Goal: Use online tool/utility: Utilize a website feature to perform a specific function

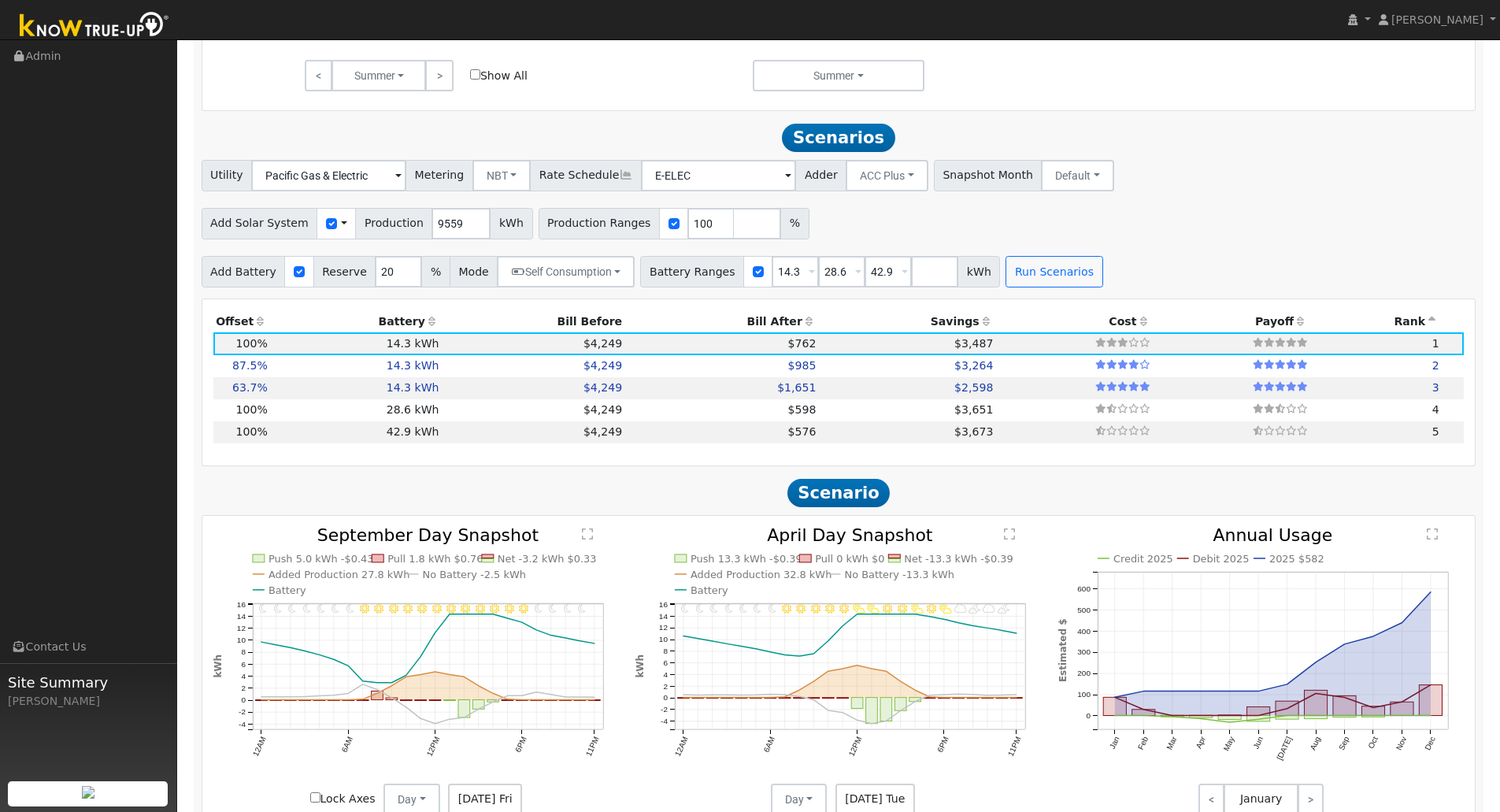
scroll to position [561, 0]
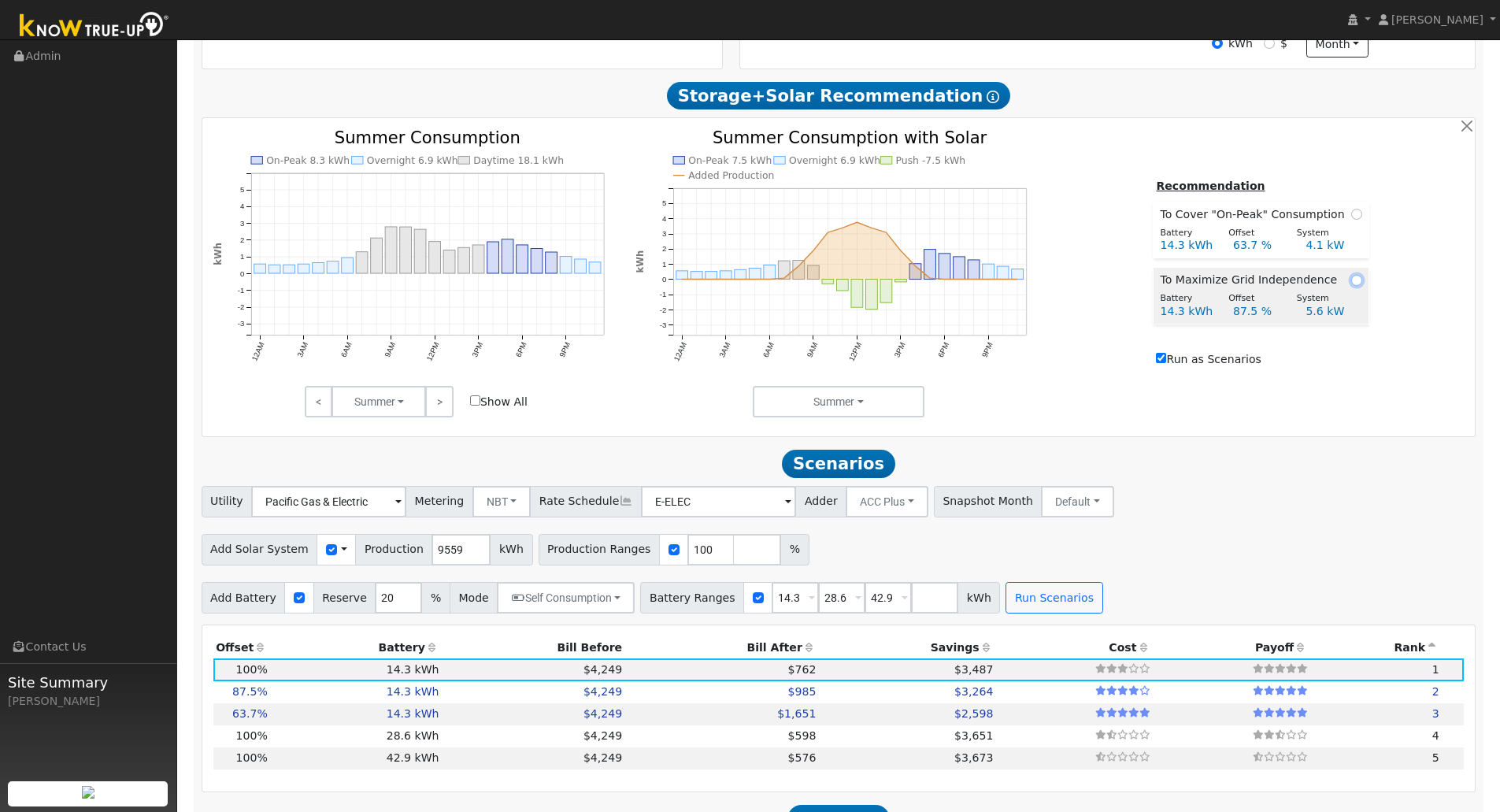
click at [1352, 286] on input "radio" at bounding box center [1357, 280] width 11 height 11
radio input "true"
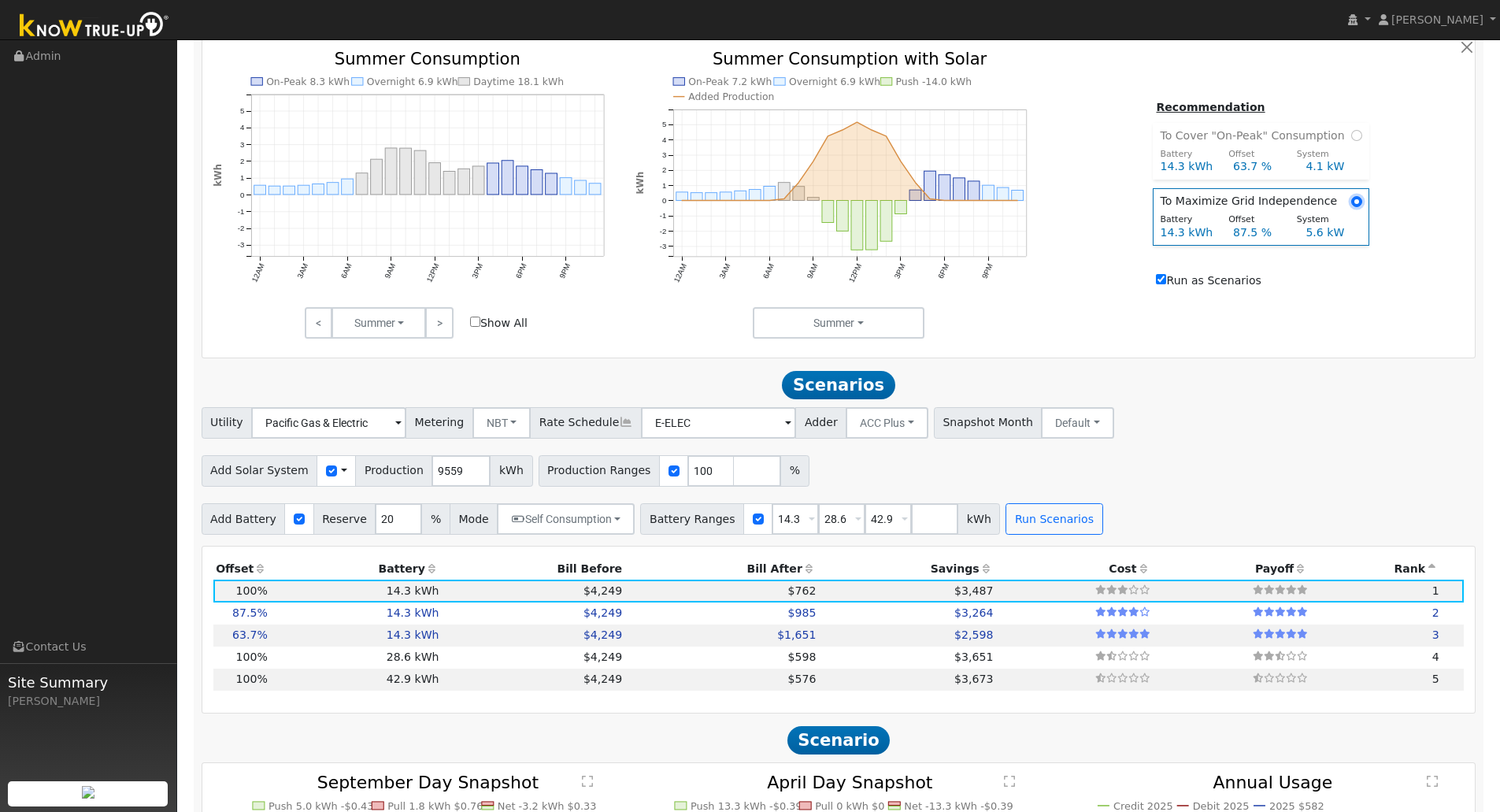
scroll to position [718, 0]
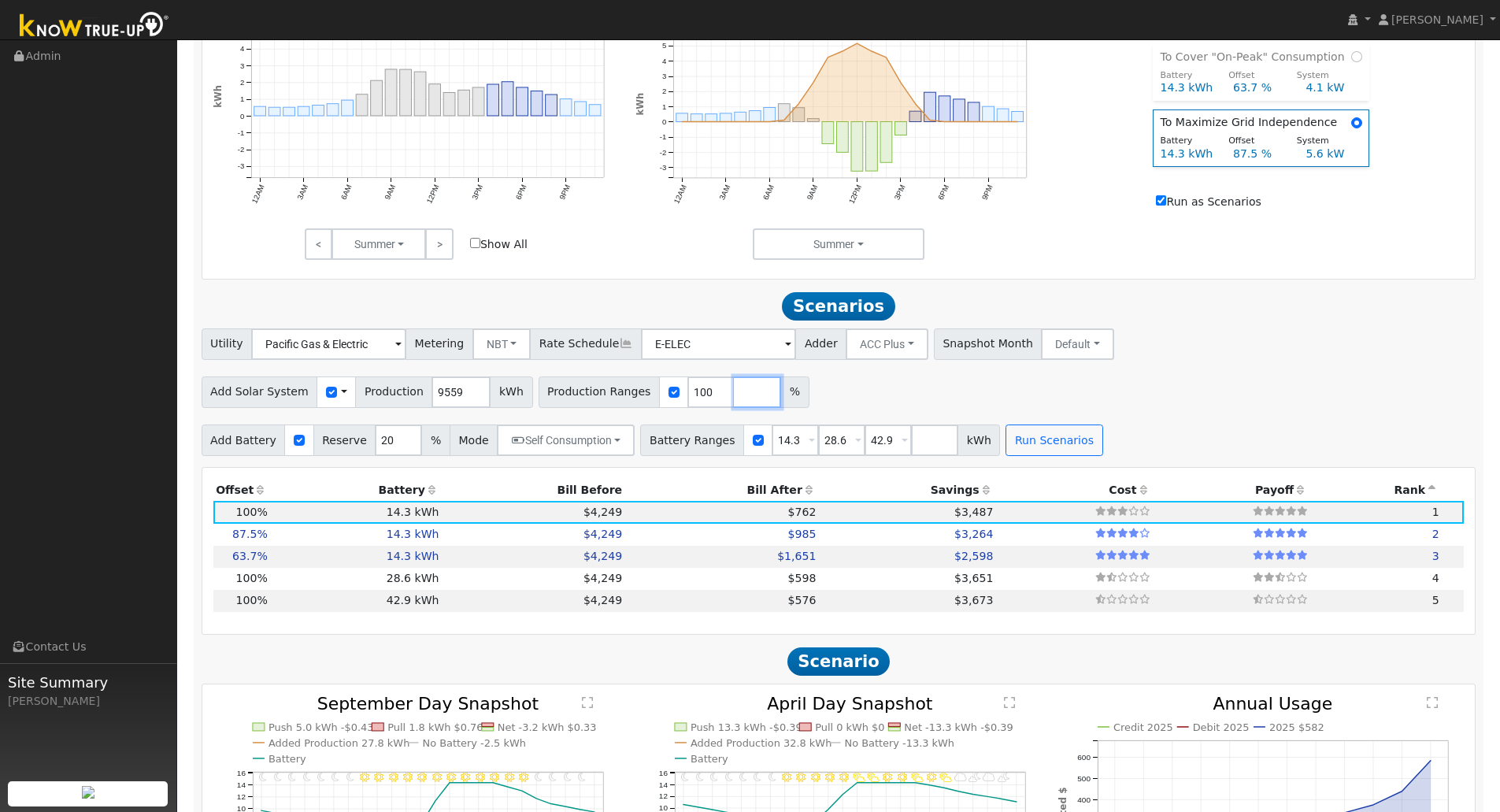
click at [734, 406] on input "number" at bounding box center [757, 391] width 47 height 31
type input "110"
click at [1037, 444] on button "Run Scenarios" at bounding box center [1054, 439] width 97 height 31
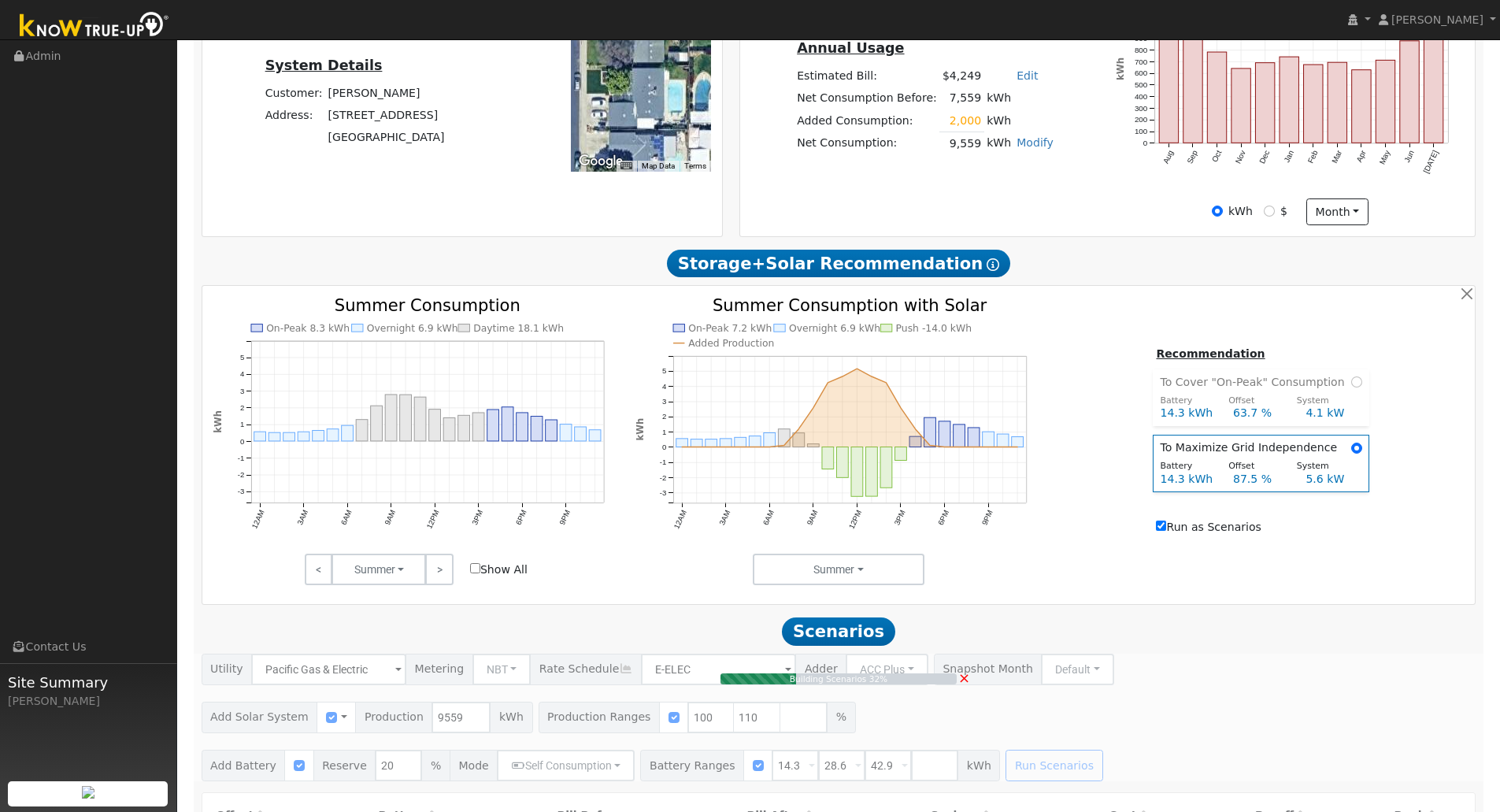
scroll to position [245, 0]
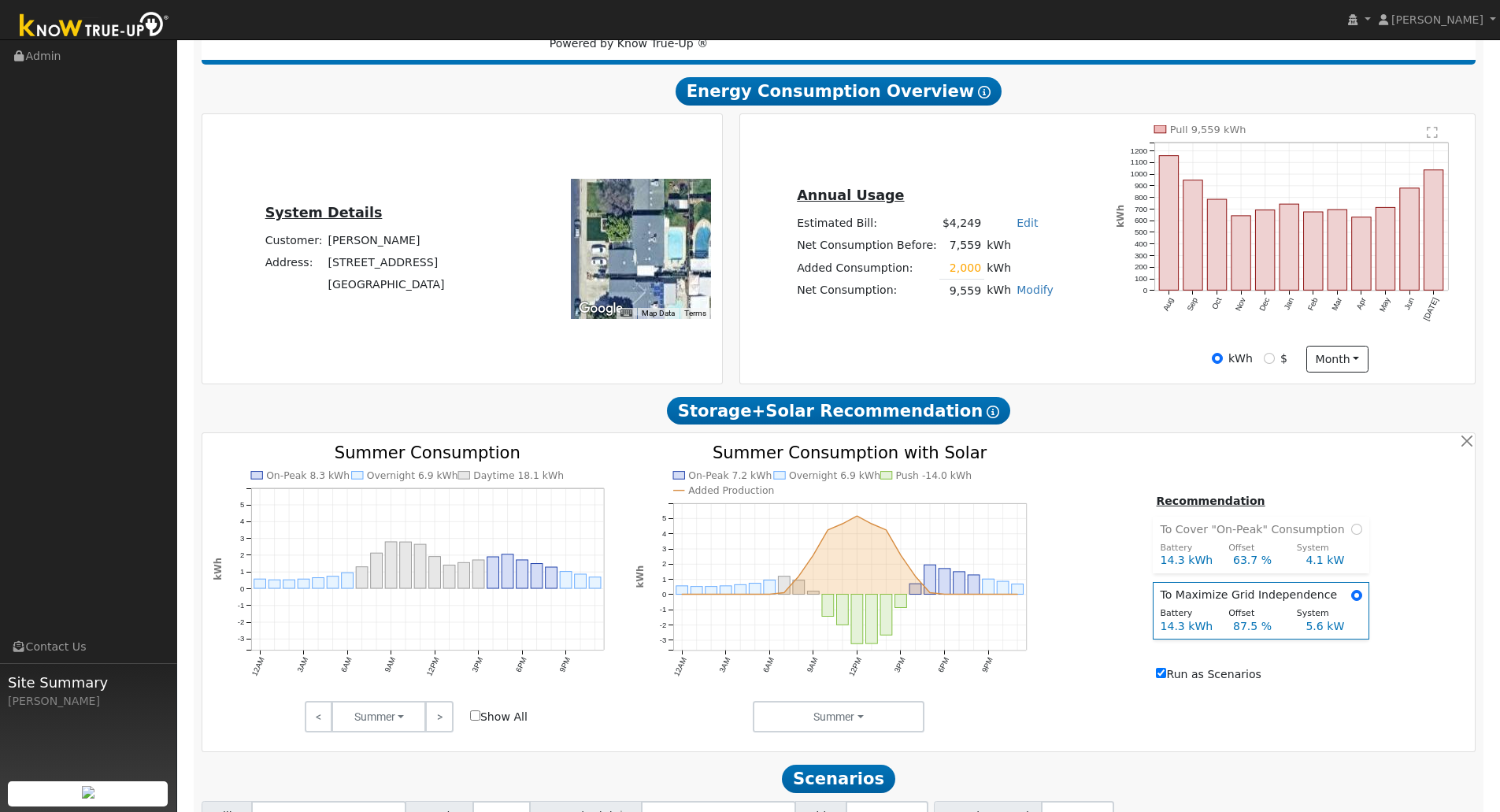
type input "$18,122"
type input "$7,088"
type input "5.6"
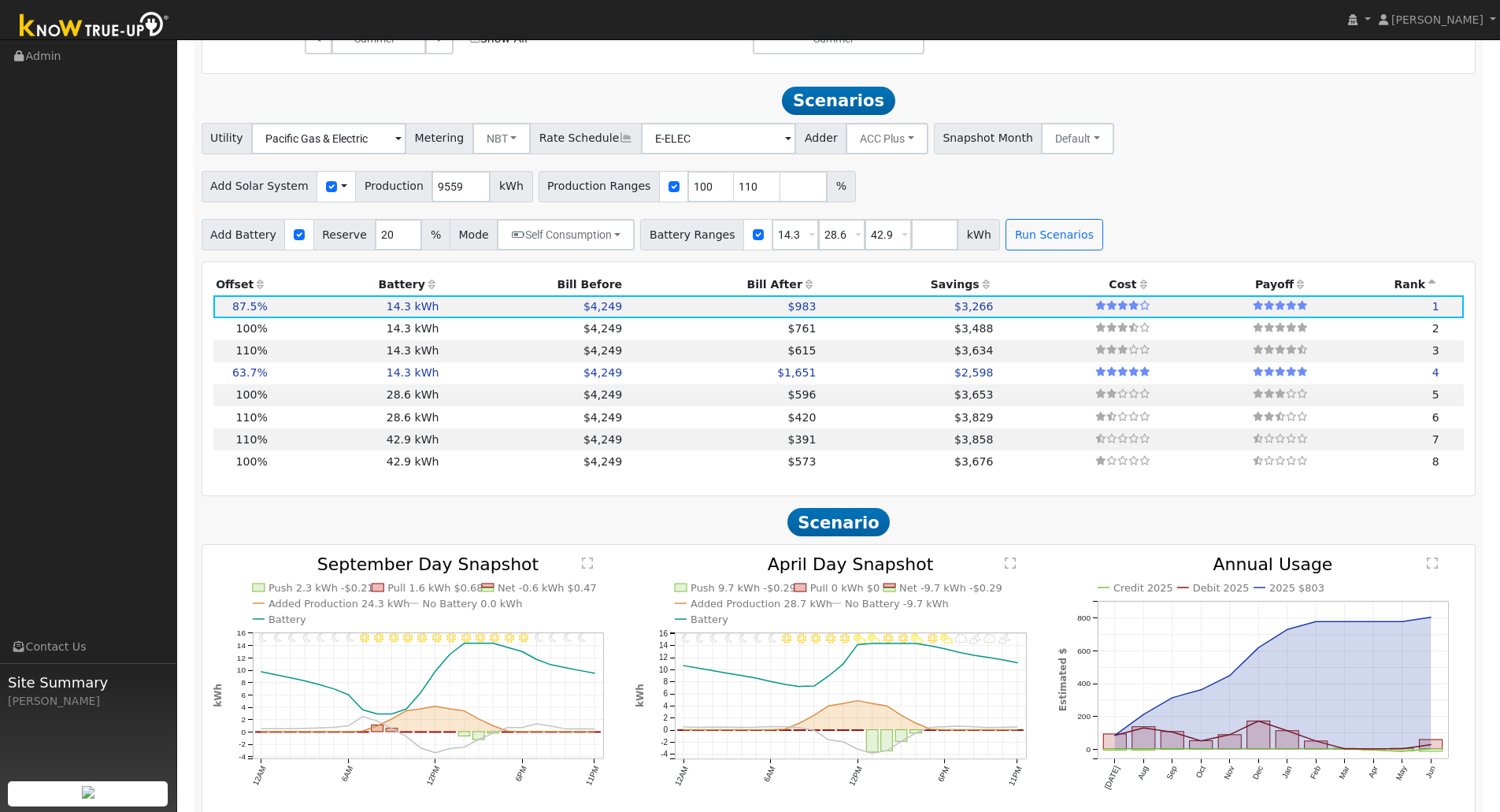
scroll to position [969, 0]
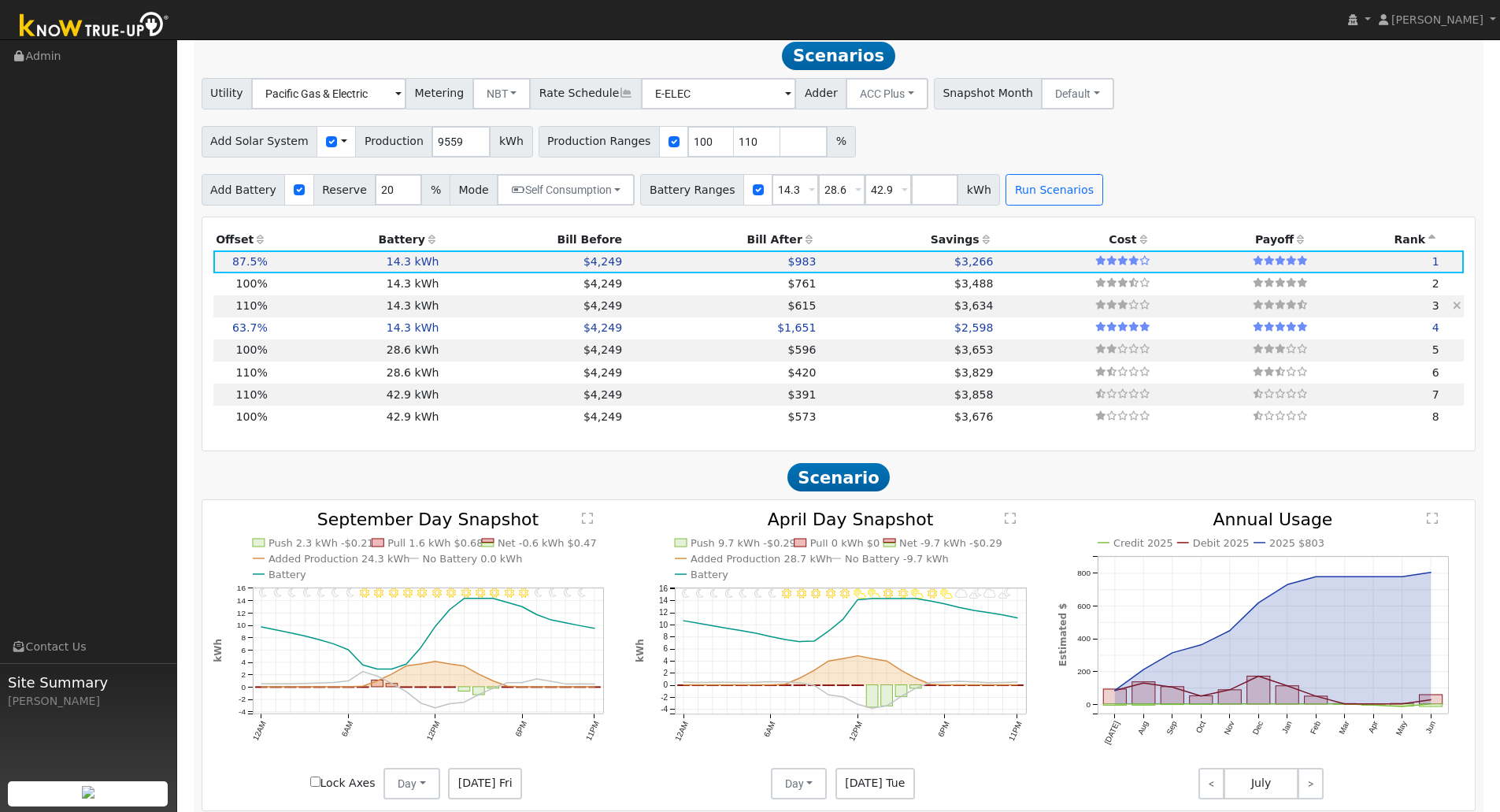
click at [473, 316] on td "$4,249" at bounding box center [534, 306] width 184 height 22
type input "$22,783"
type input "$8,486"
type input "7.0"
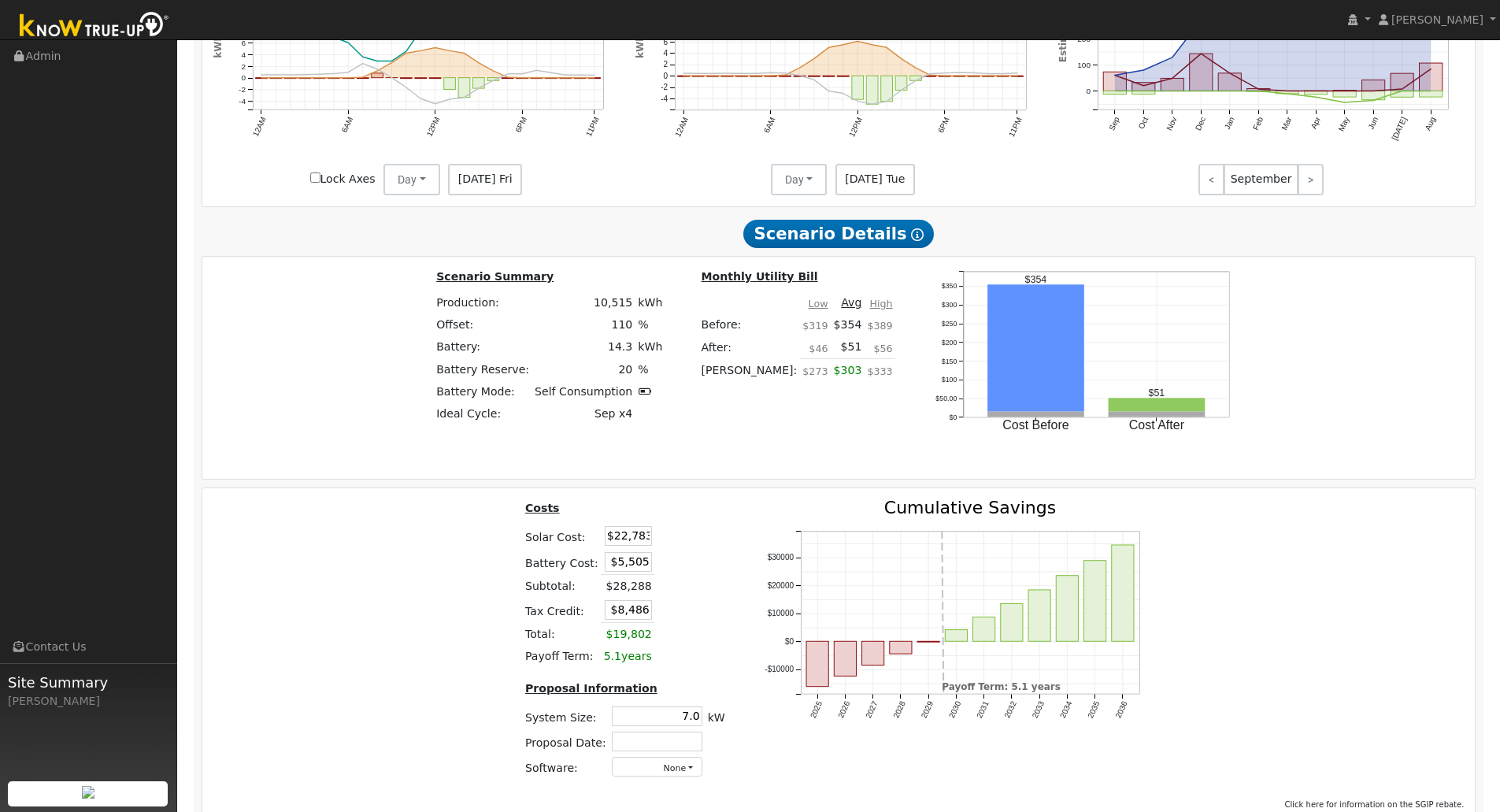
scroll to position [1652, 0]
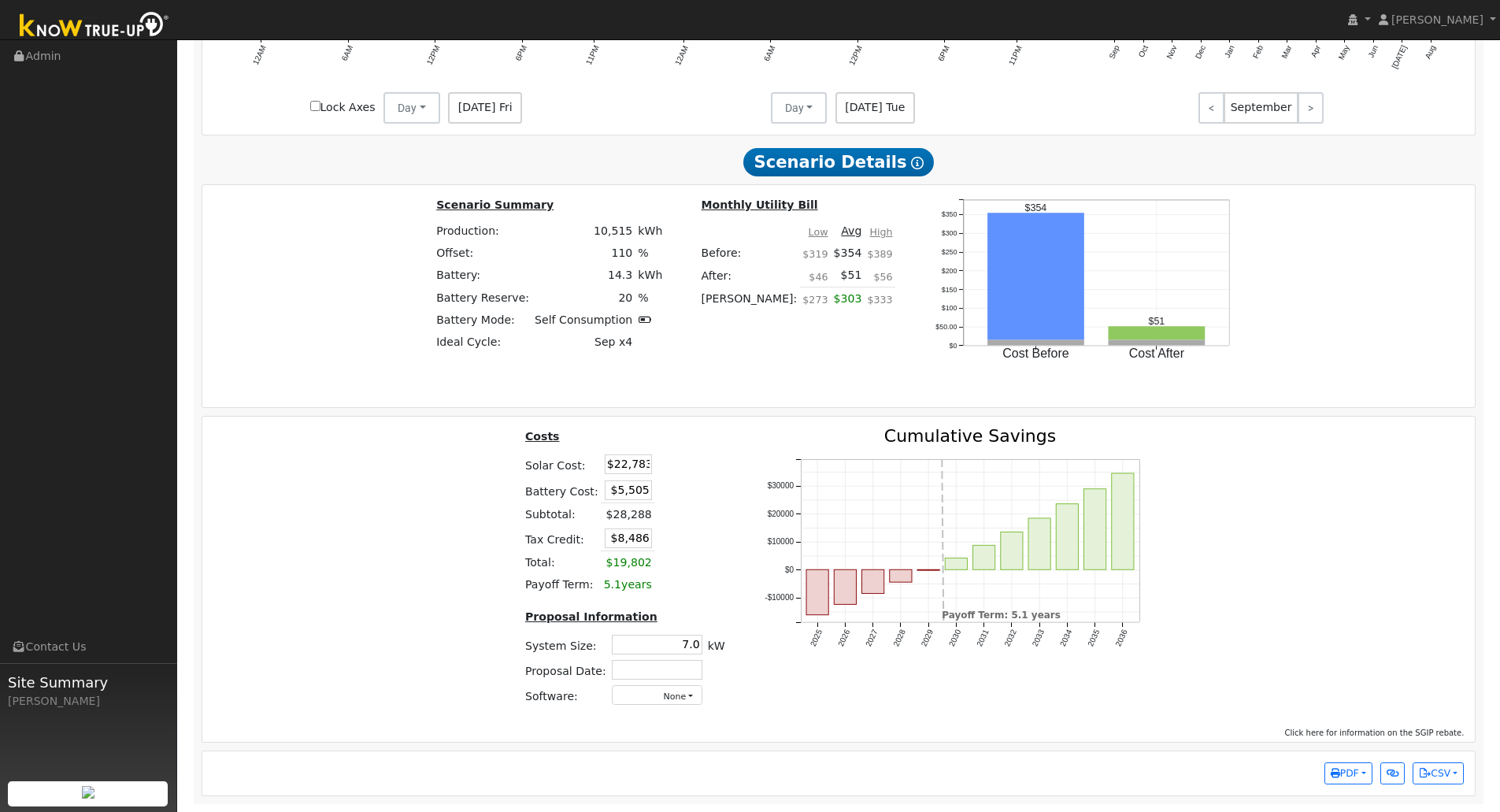
drag, startPoint x: 603, startPoint y: 462, endPoint x: 809, endPoint y: 452, distance: 206.2
click at [808, 453] on div "Costs Solar Cost: $22,783 Battery Cost: $5,505 Subtotal: $28,288 Tax Credit: $8…" at bounding box center [838, 573] width 1284 height 292
type input "$23,959"
type input "$8,839"
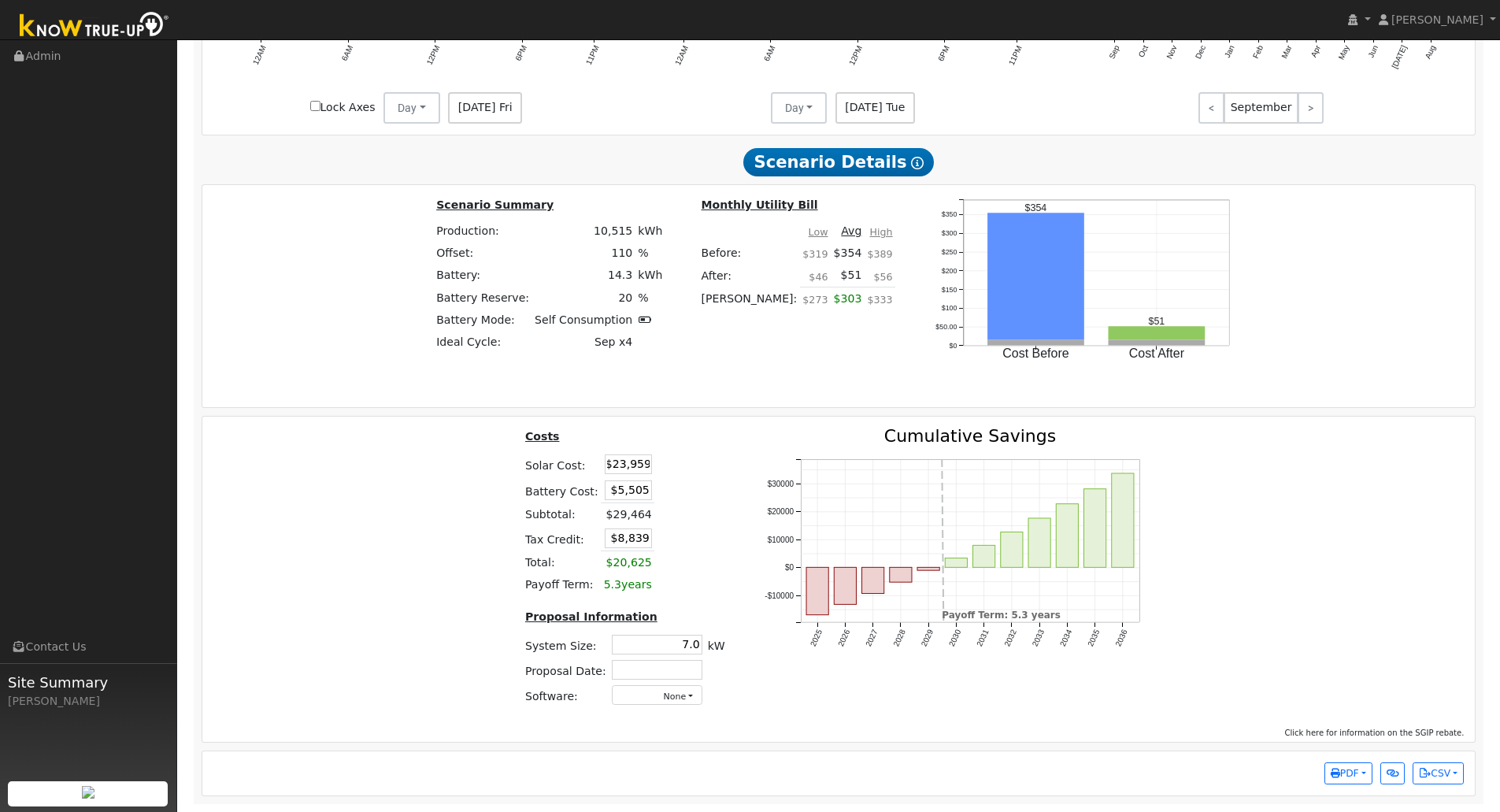
click at [698, 478] on table "Costs Solar Cost: $23,959 Battery Cost: $5,505 Subtotal: $29,464 Tax Credit: $8…" at bounding box center [625, 512] width 206 height 169
click at [1340, 772] on span "PDF" at bounding box center [1345, 773] width 29 height 11
click at [1330, 599] on link "Selected Scenario" at bounding box center [1307, 594] width 129 height 22
